Goal: Information Seeking & Learning: Learn about a topic

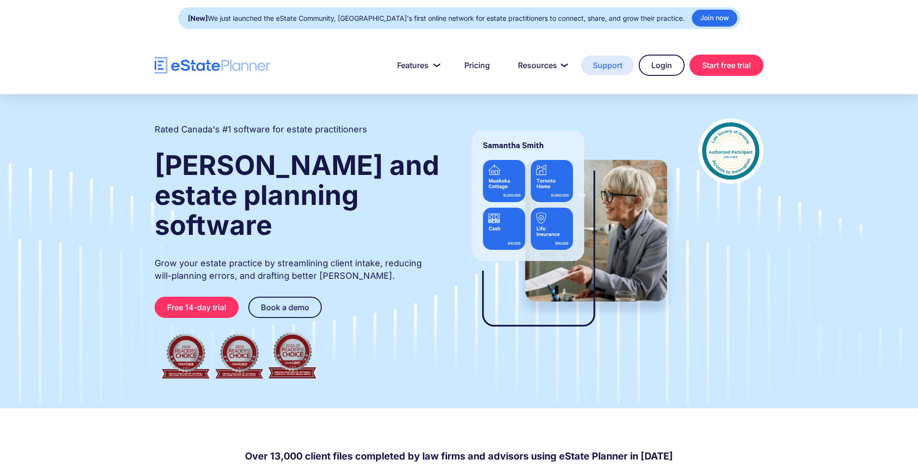
click at [610, 64] on link "Support" at bounding box center [607, 65] width 53 height 19
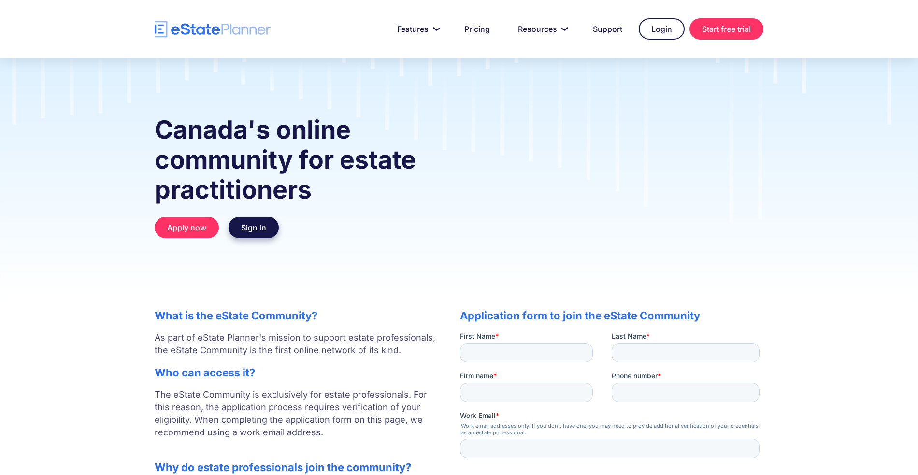
click at [261, 233] on link "Sign in" at bounding box center [254, 227] width 50 height 21
click at [656, 30] on link "Login" at bounding box center [662, 28] width 46 height 21
click at [260, 233] on link "Sign in" at bounding box center [254, 227] width 50 height 21
